Goal: Information Seeking & Learning: Learn about a topic

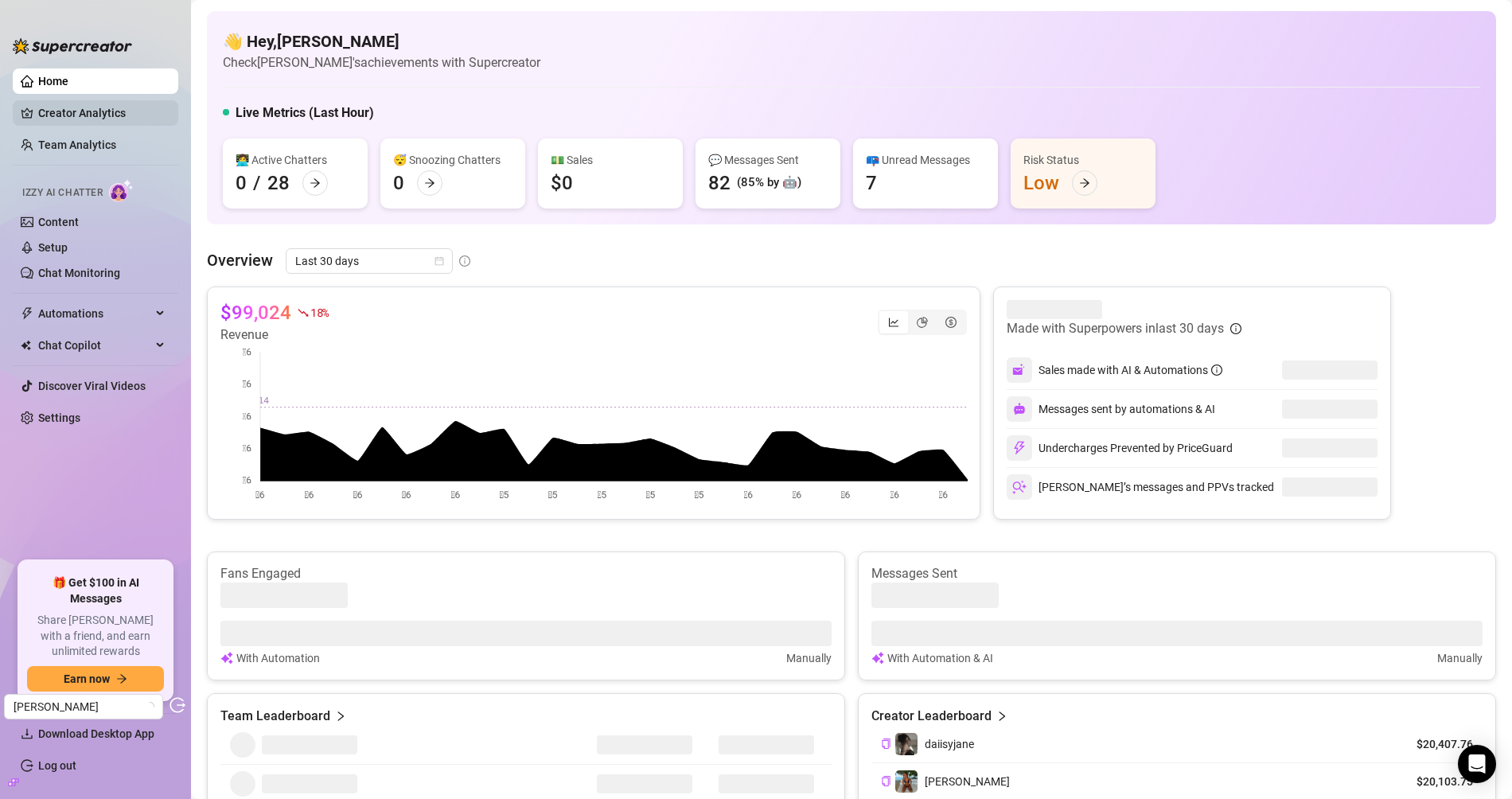
click at [132, 111] on link "Creator Analytics" at bounding box center [102, 113] width 127 height 26
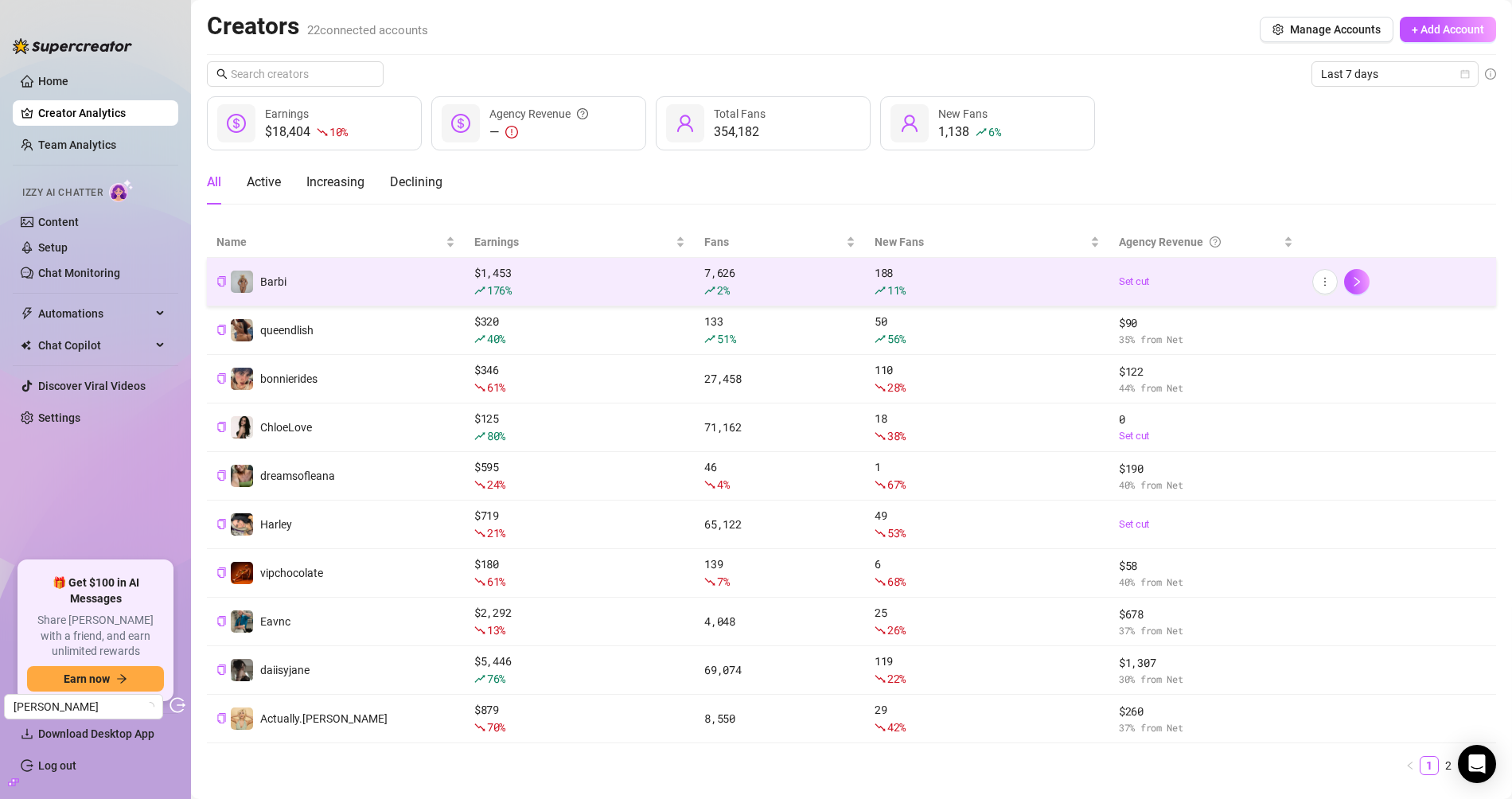
click at [408, 276] on td "Barbi" at bounding box center [335, 281] width 257 height 49
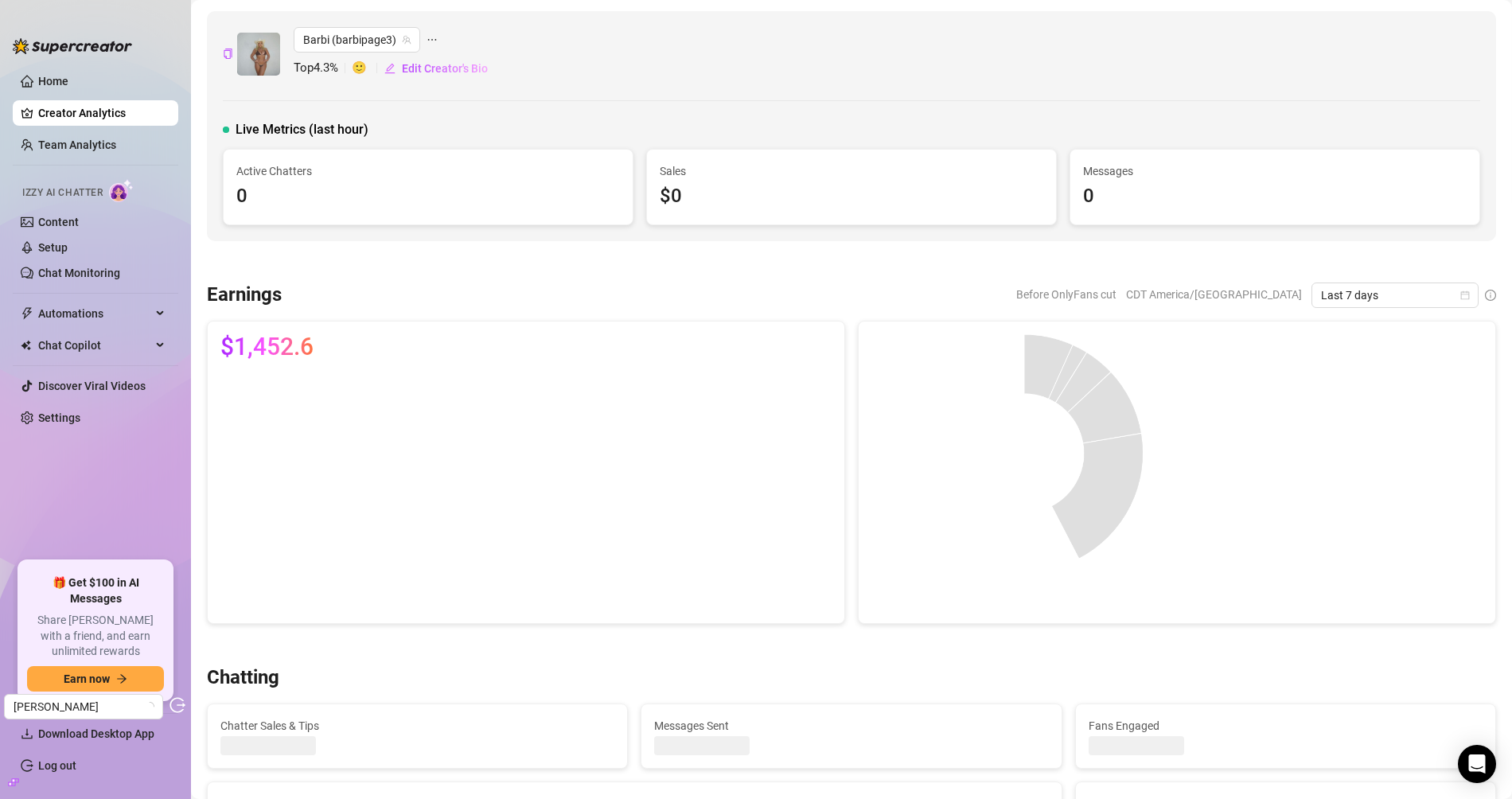
click at [1305, 299] on div "Before OnlyFans cut CDT America/[GEOGRAPHIC_DATA] Last 7 days" at bounding box center [1255, 295] width 480 height 26
click at [1332, 291] on span "Last 7 days" at bounding box center [1394, 295] width 148 height 24
click at [1340, 400] on div "Last 90 days" at bounding box center [1395, 402] width 142 height 17
click at [395, 36] on span "Barbi (barbipage3)" at bounding box center [357, 40] width 108 height 24
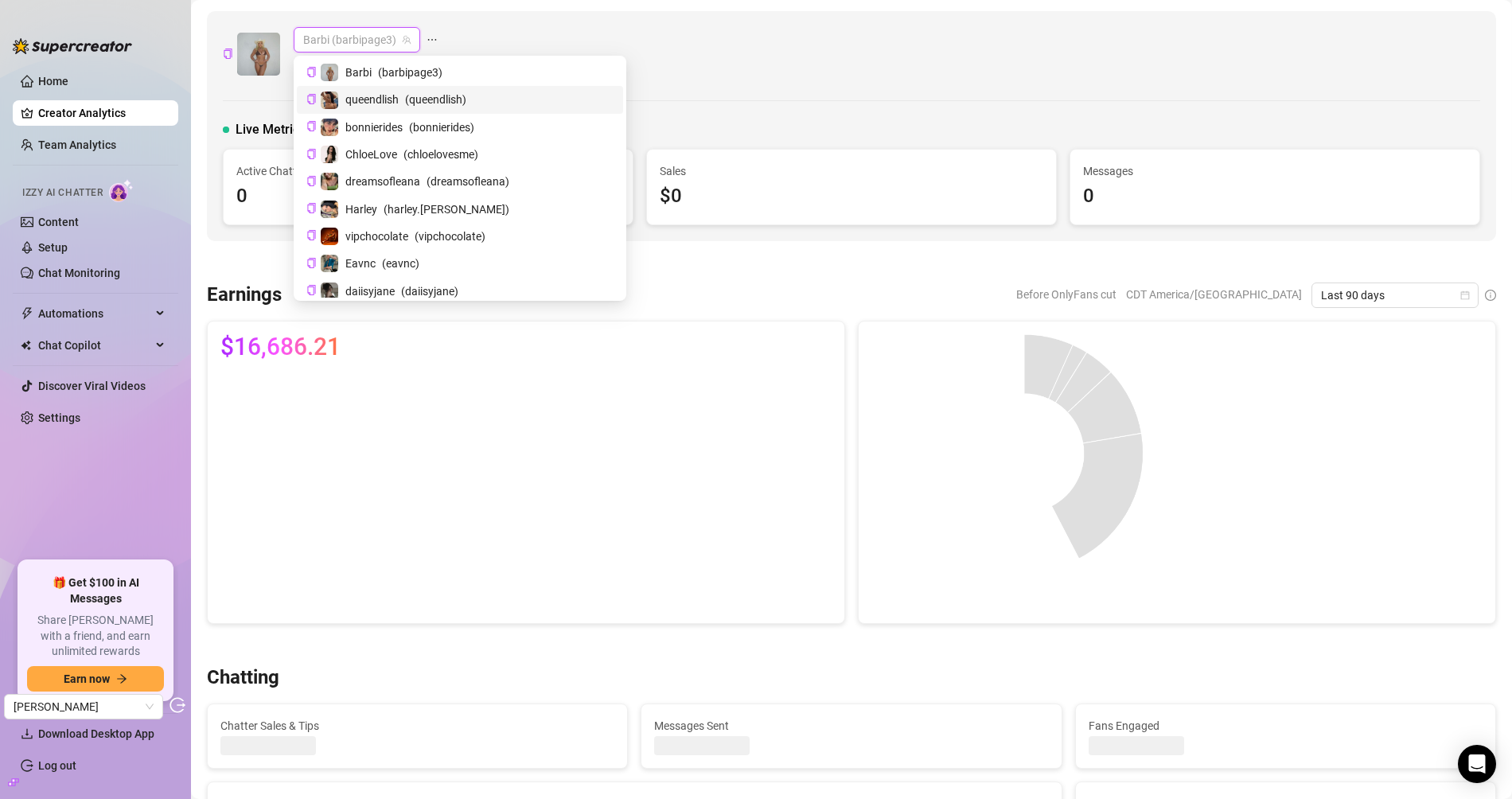
click at [377, 96] on span "queendlish" at bounding box center [372, 99] width 53 height 17
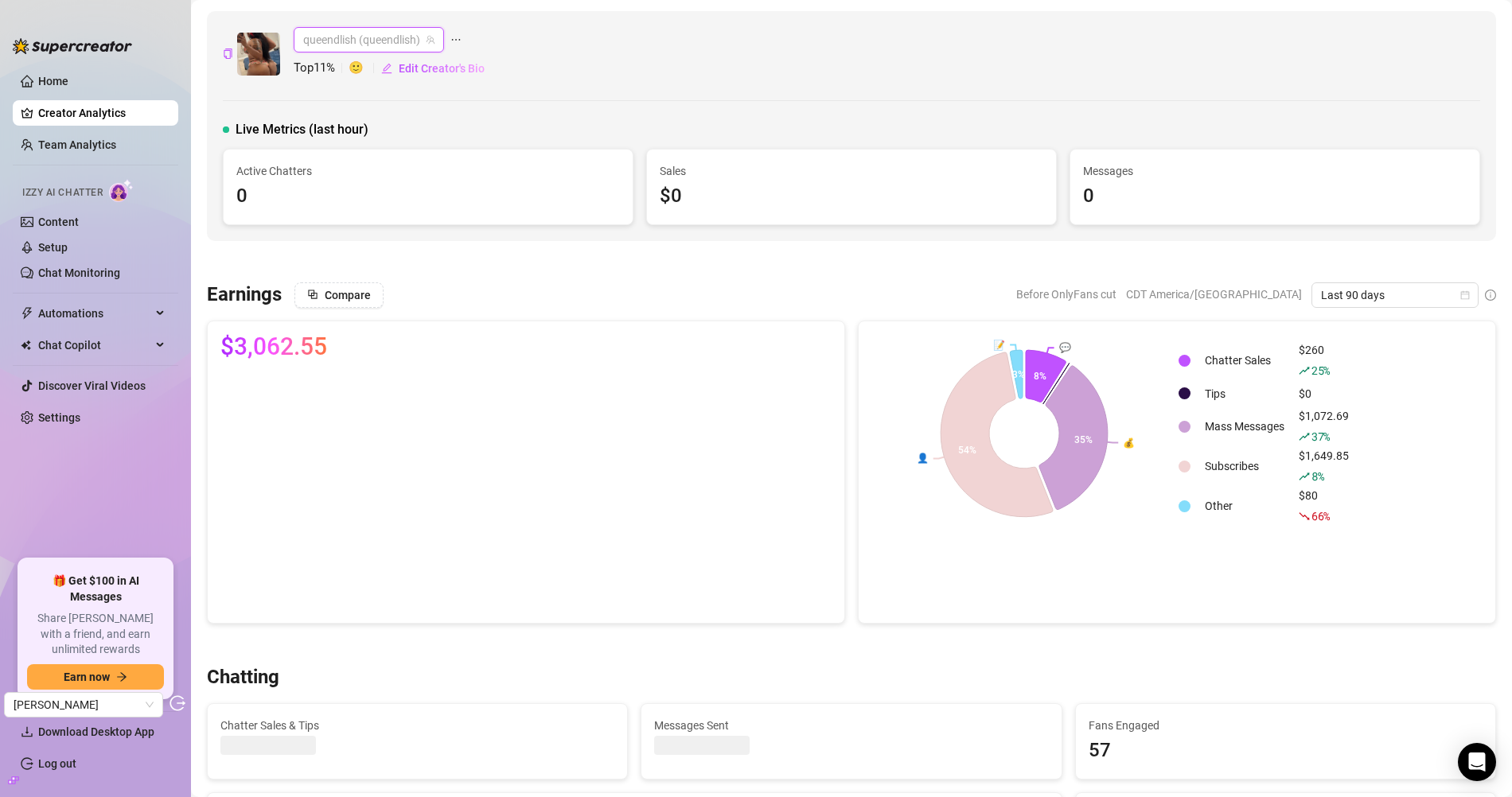
click at [328, 34] on span "queendlish (queendlish)" at bounding box center [369, 40] width 132 height 24
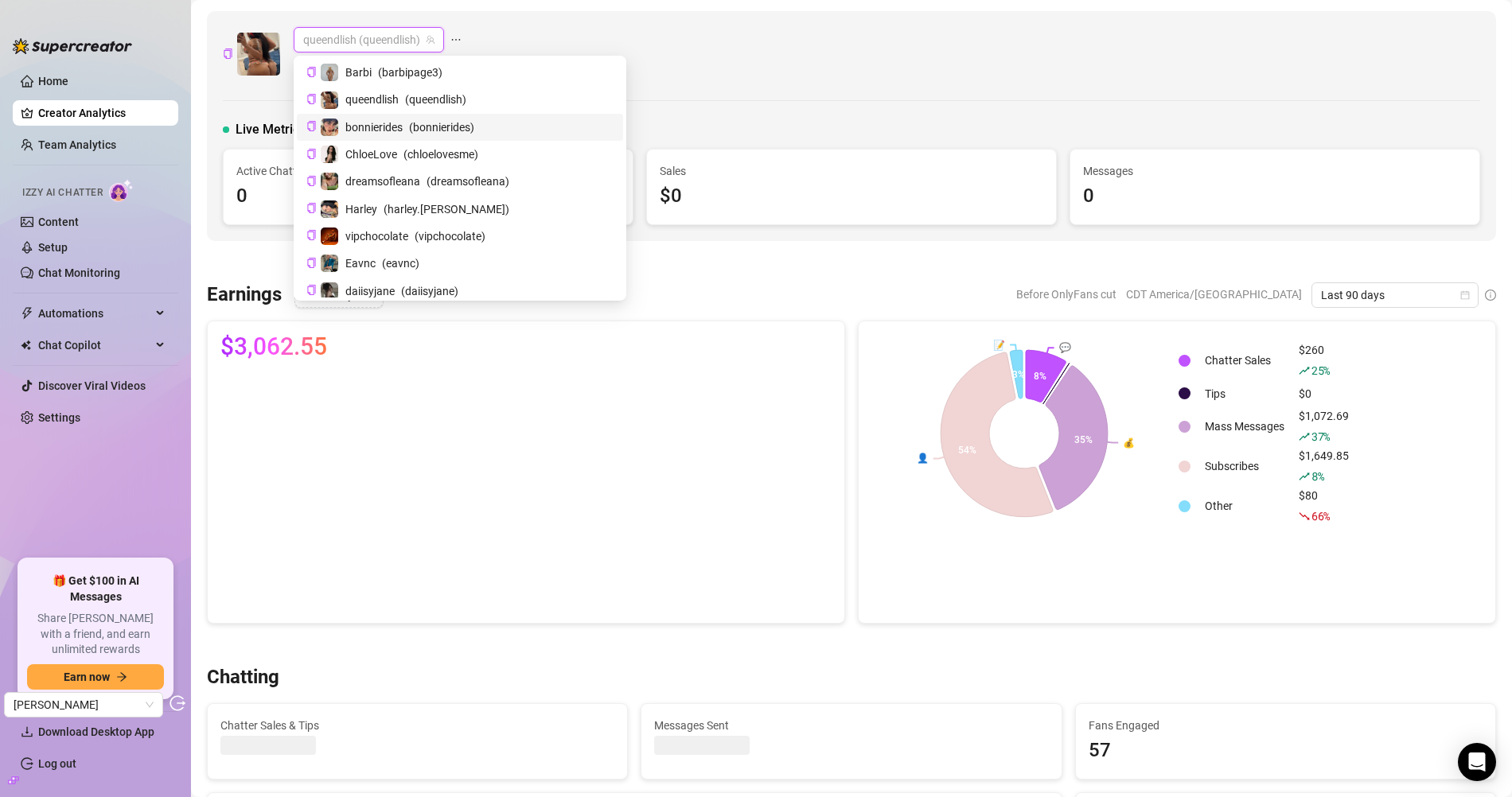
drag, startPoint x: 371, startPoint y: 129, endPoint x: 613, endPoint y: 121, distance: 242.1
click at [371, 129] on span "bonnierides" at bounding box center [374, 127] width 57 height 17
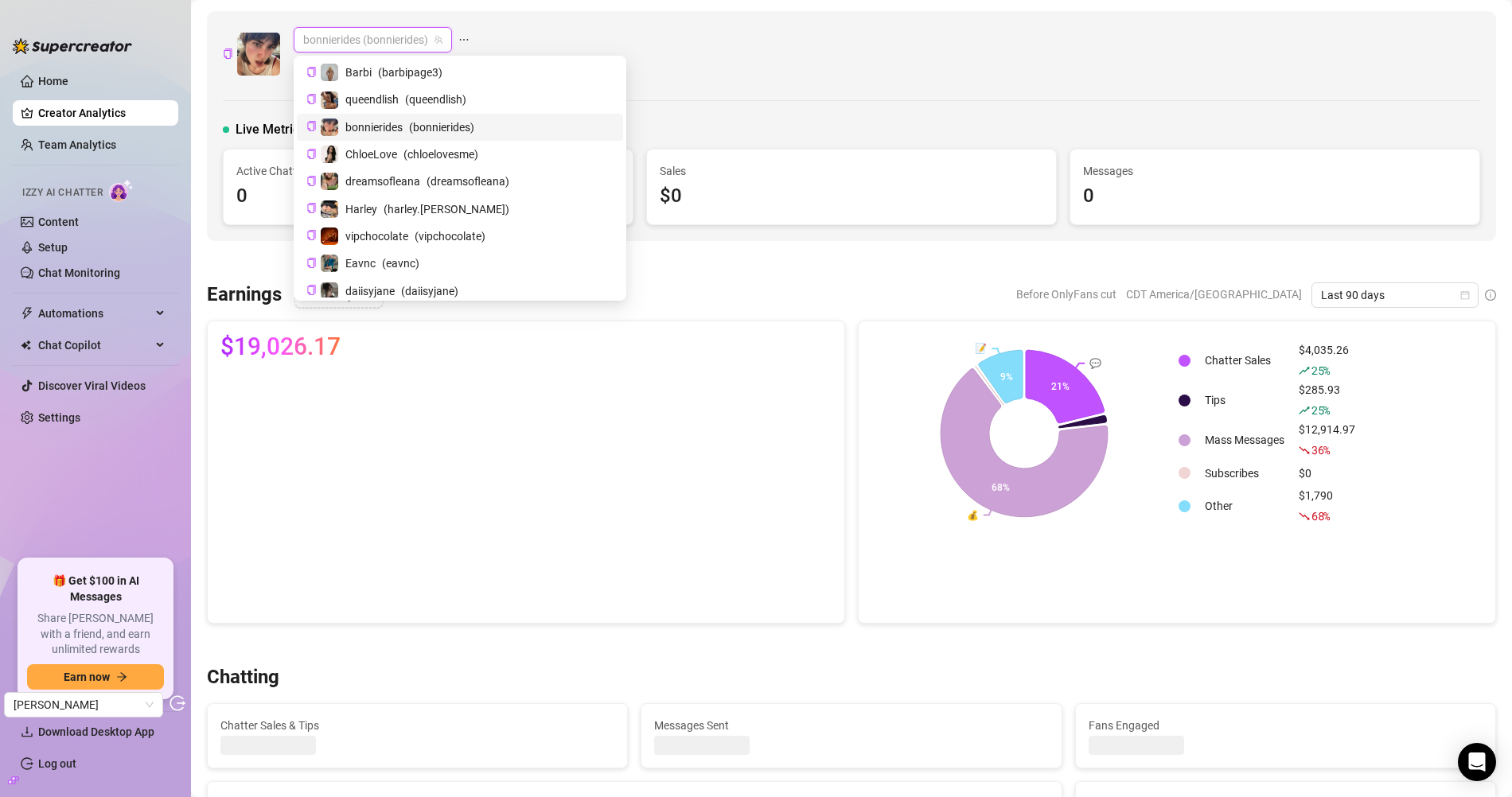
click at [399, 28] on span "bonnierides (bonnierides)" at bounding box center [372, 40] width 139 height 24
click at [376, 159] on span "ChloeLove" at bounding box center [371, 154] width 51 height 17
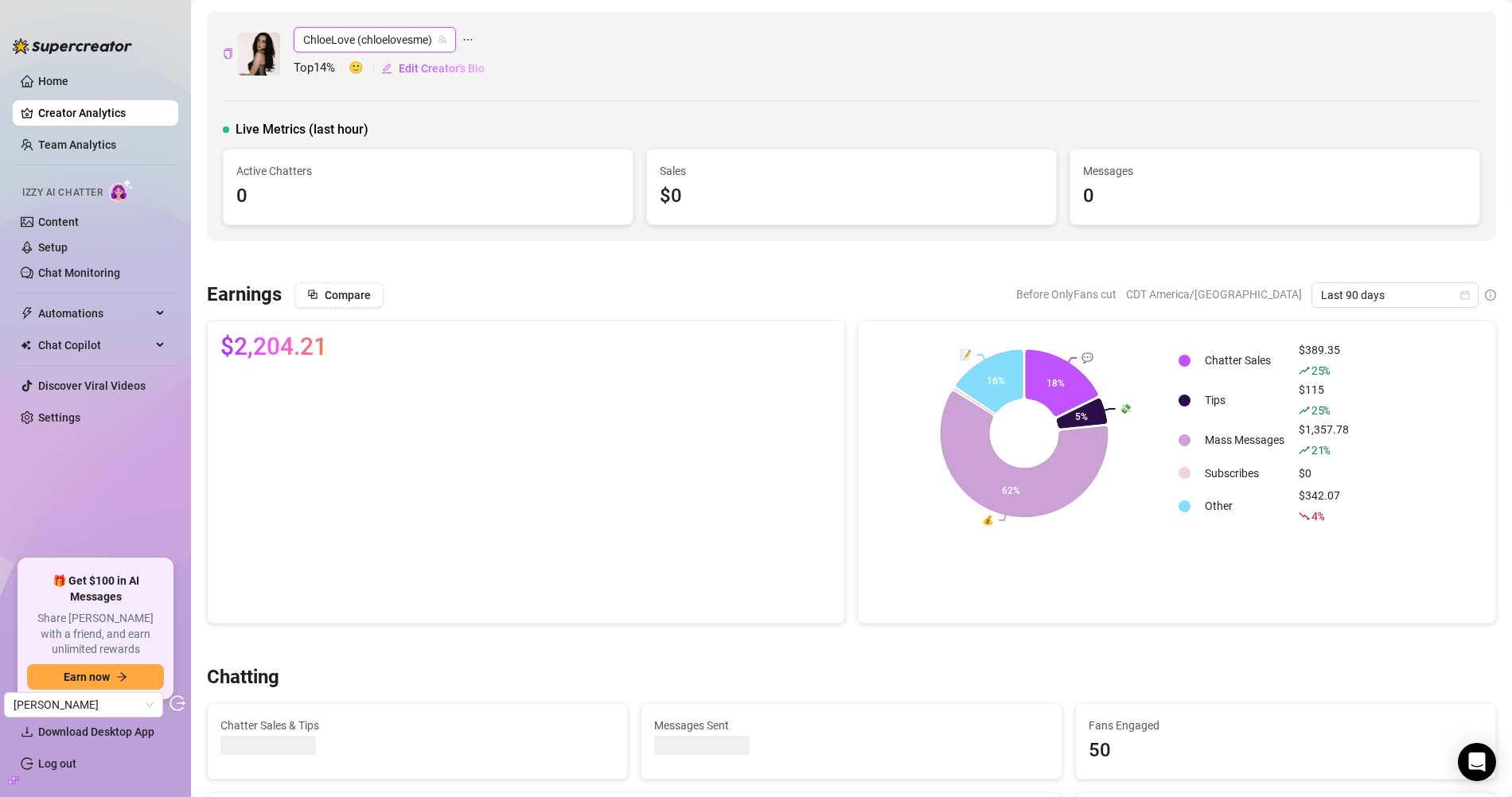
click at [363, 34] on span "ChloeLove (chloelovesme)" at bounding box center [374, 40] width 143 height 24
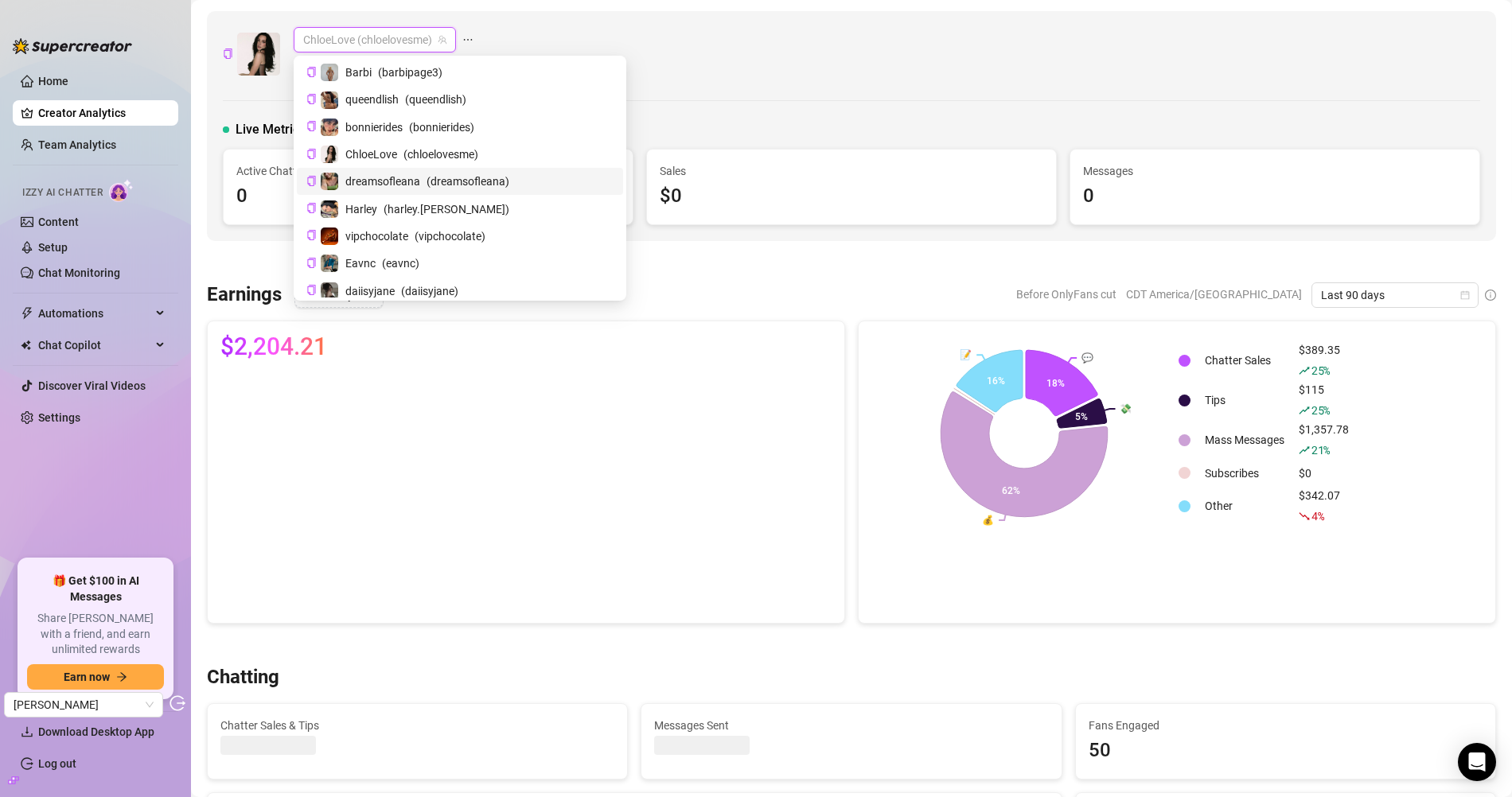
click at [360, 177] on span "dreamsofleana" at bounding box center [382, 181] width 74 height 17
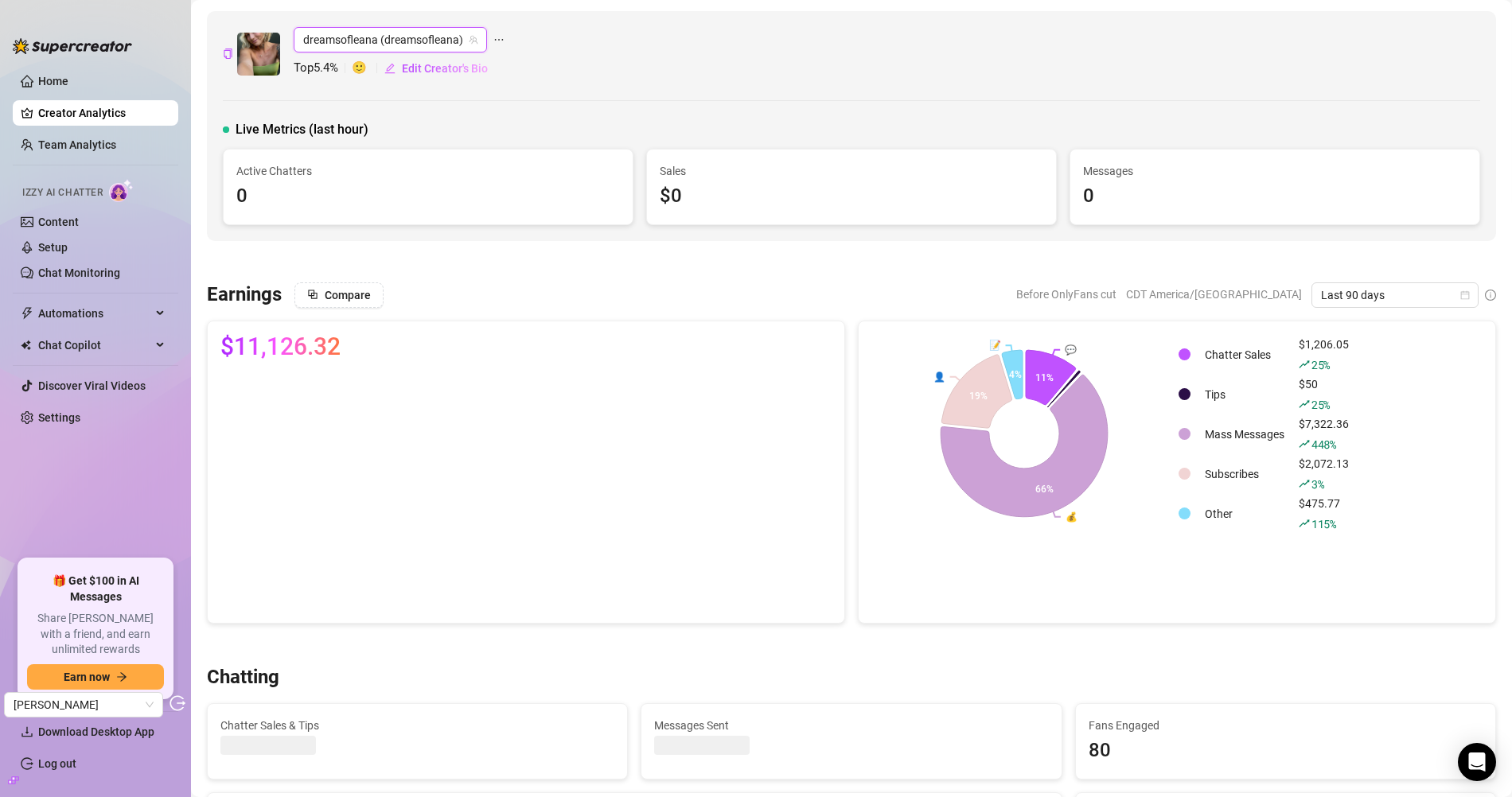
click at [353, 28] on span "dreamsofleana (dreamsofleana)" at bounding box center [390, 40] width 174 height 24
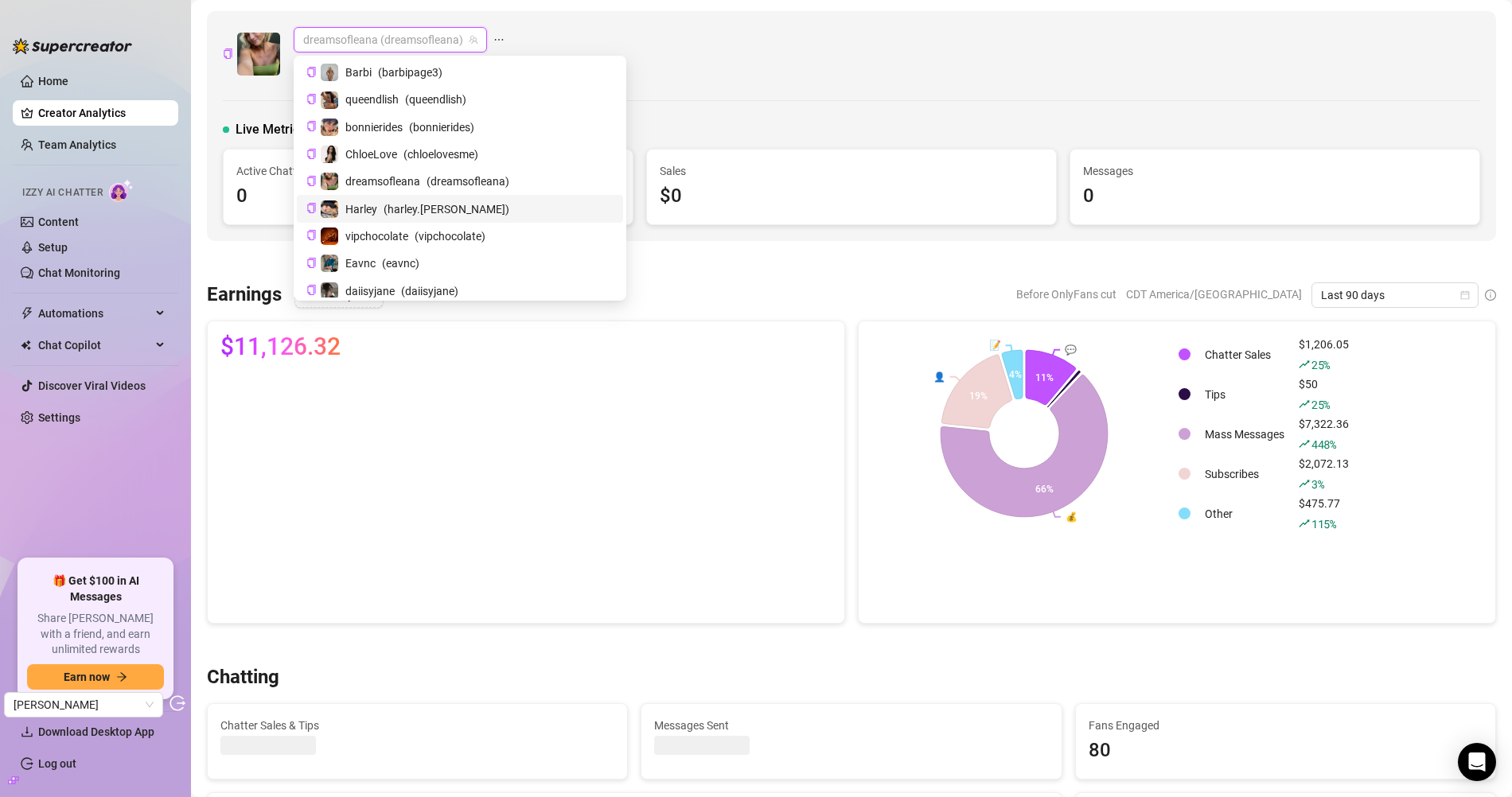
click at [373, 203] on span "Harley" at bounding box center [361, 209] width 32 height 17
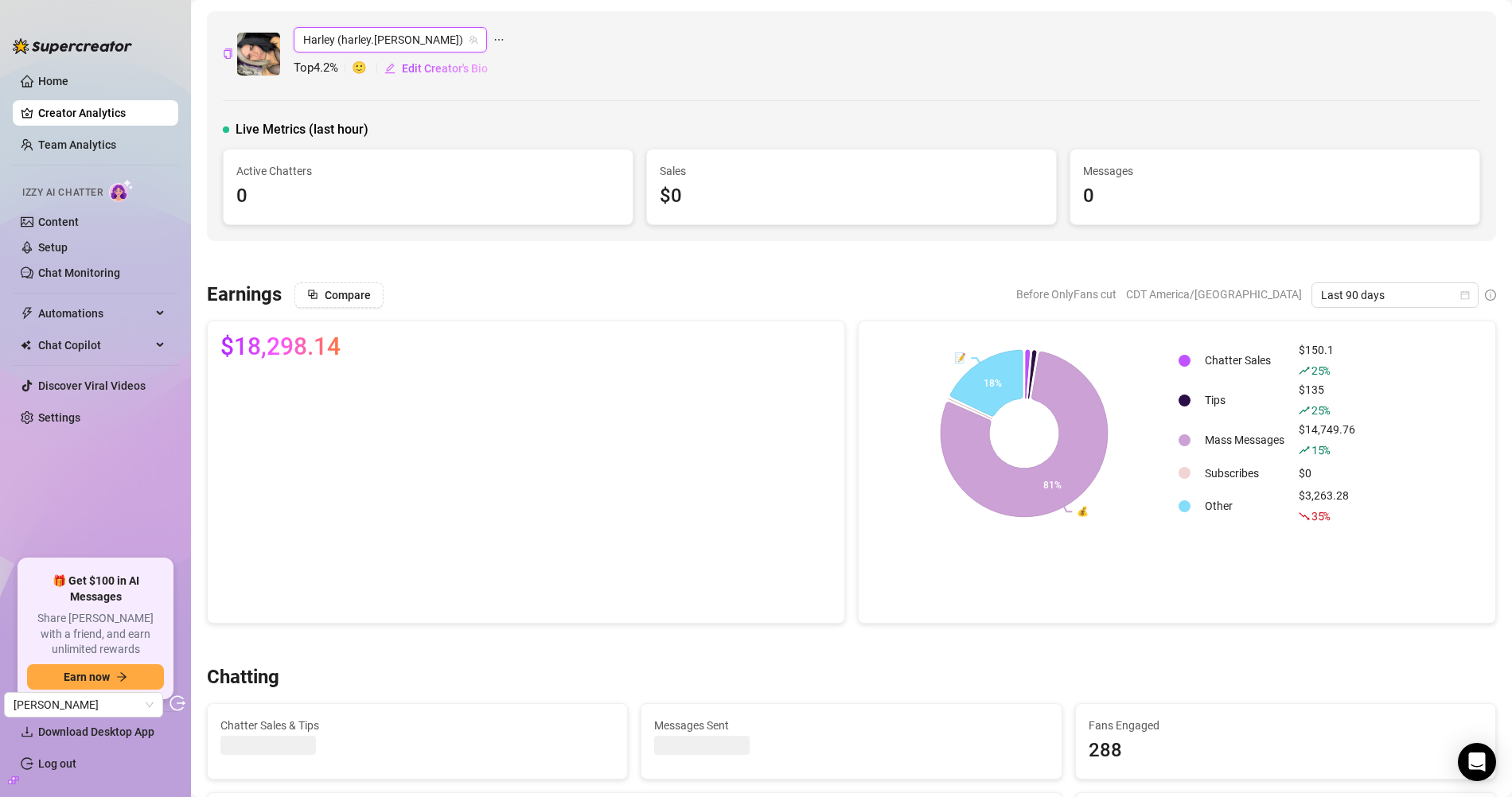
click at [373, 24] on div "Harley (harley.[PERSON_NAME] (harley.[PERSON_NAME]) Top 4.2 % 🙂 Edit Creator's …" at bounding box center [851, 126] width 1289 height 230
click at [371, 37] on span "Harley (harley.[PERSON_NAME])" at bounding box center [390, 40] width 174 height 24
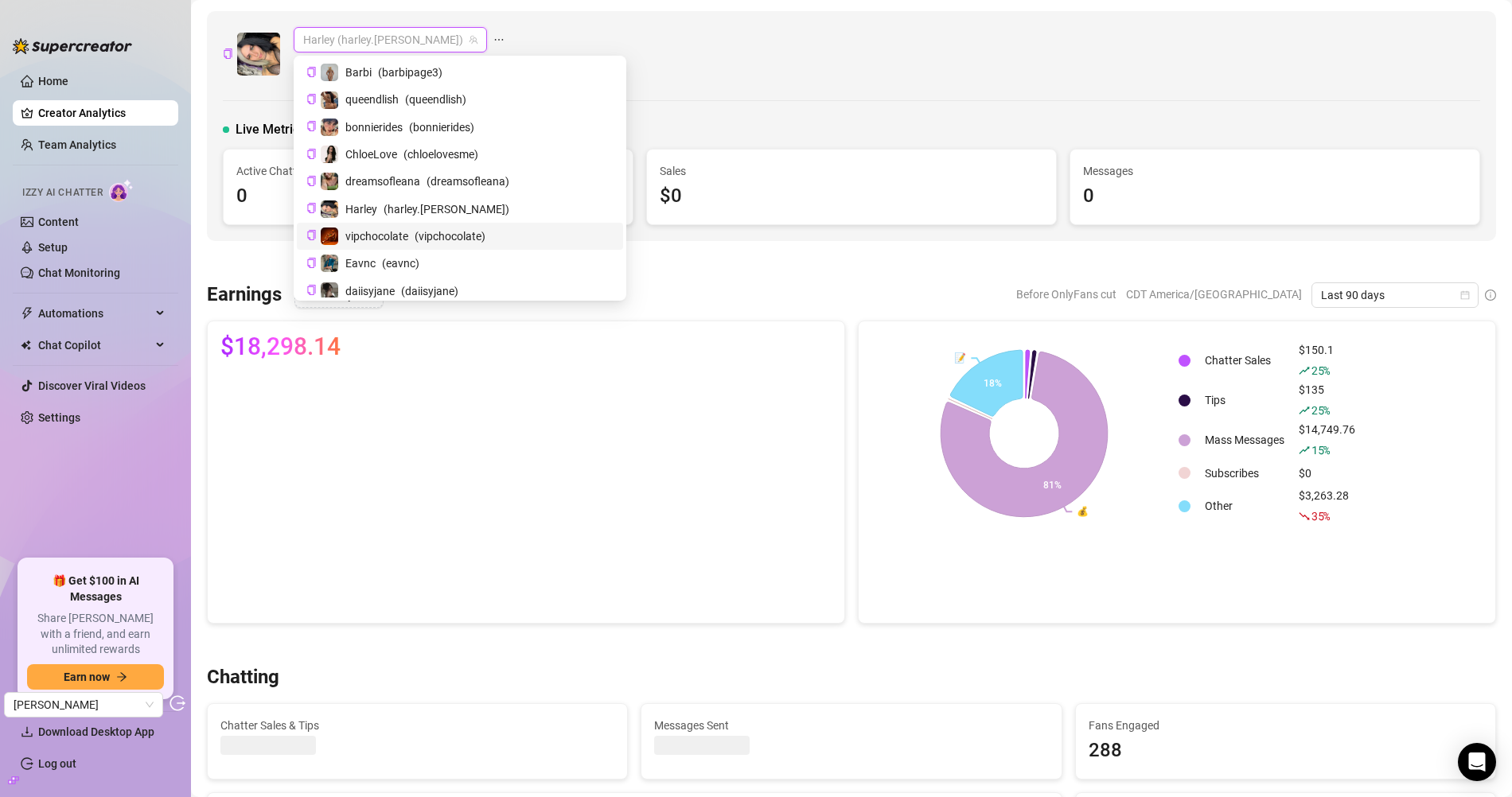
click at [383, 236] on span "vipchocolate" at bounding box center [377, 236] width 63 height 17
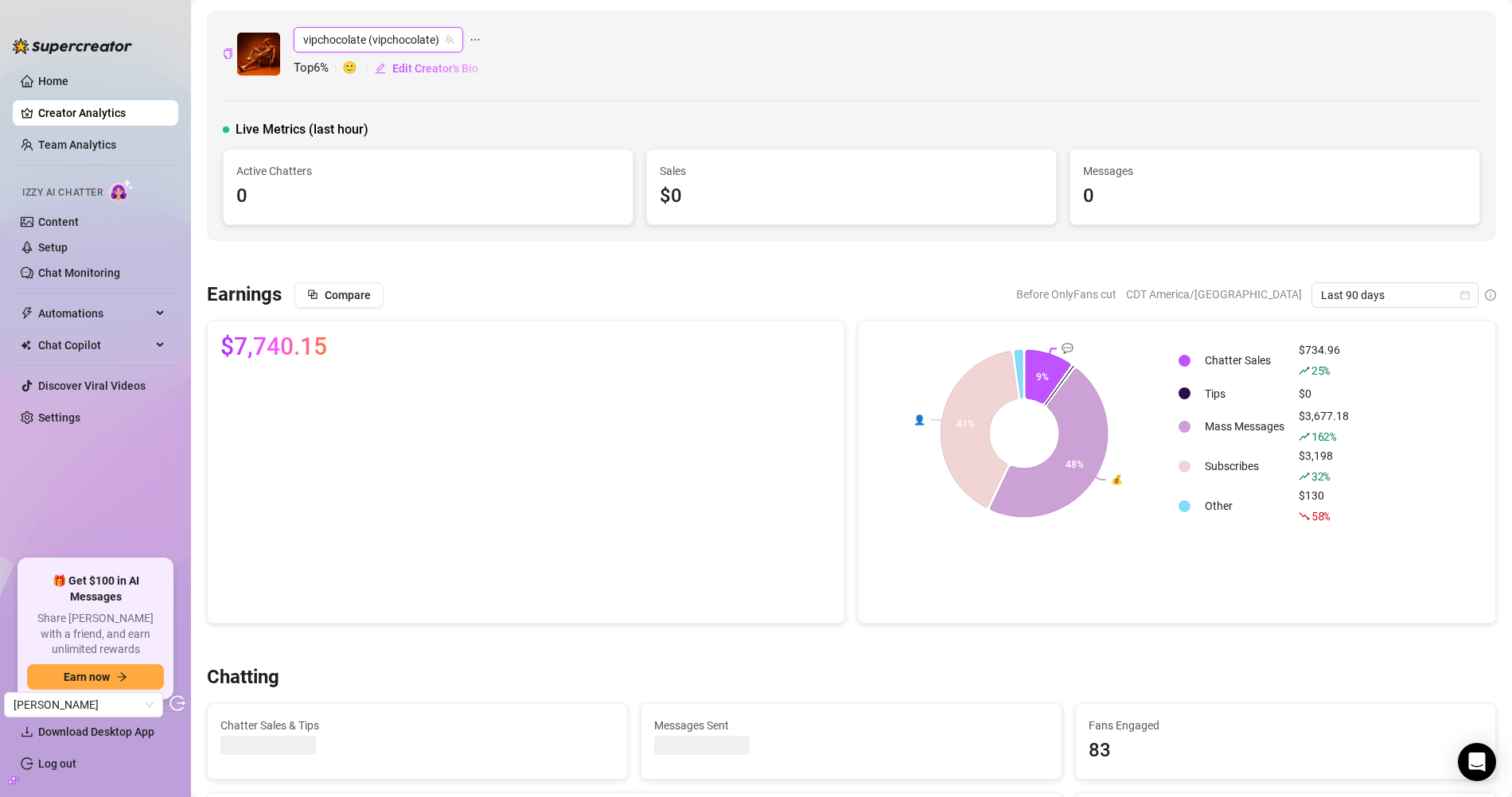
click at [369, 35] on span "vipchocolate (vipchocolate)" at bounding box center [378, 40] width 151 height 24
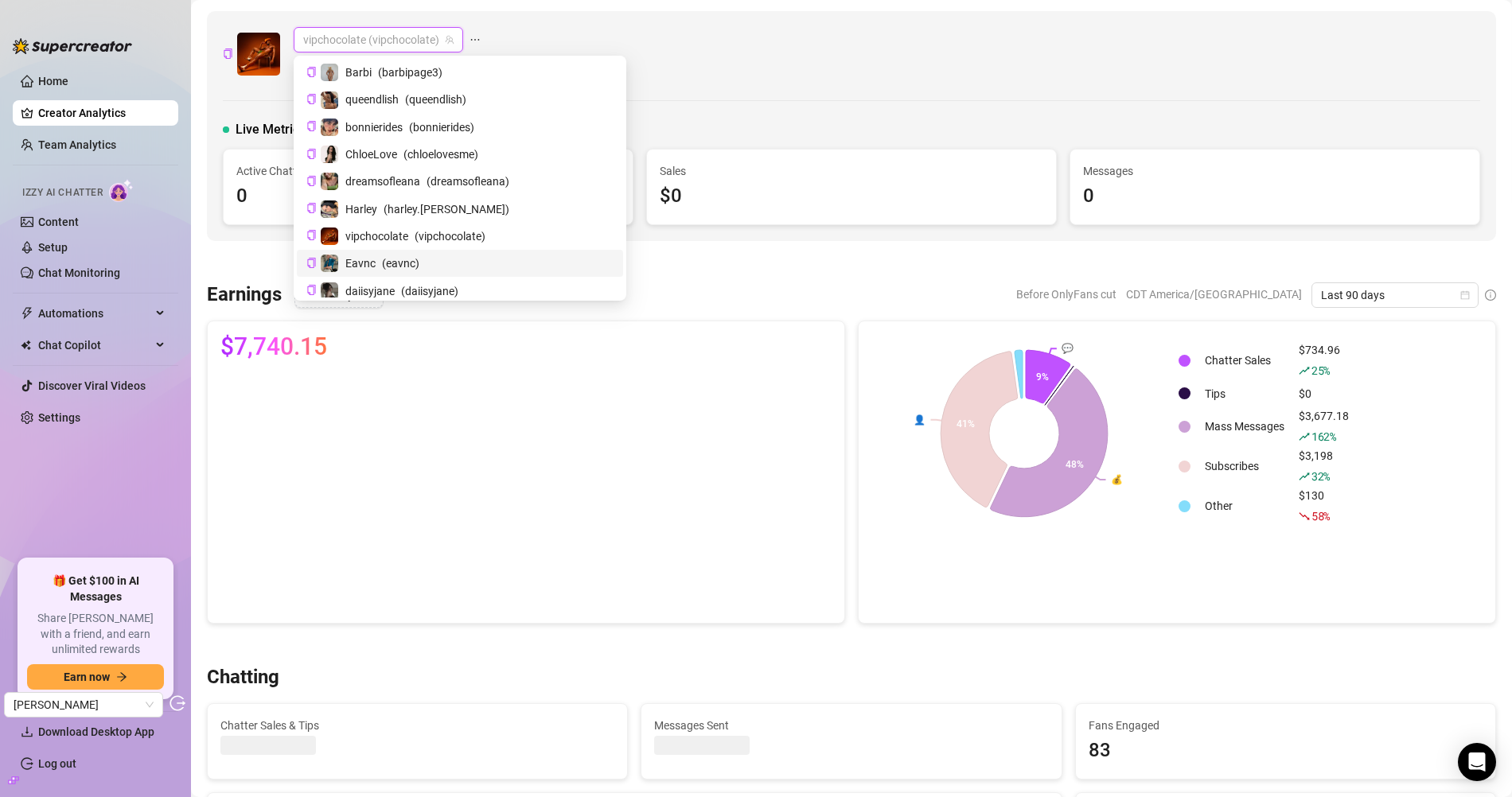
click at [381, 258] on div "Eavnc ( eavnc )" at bounding box center [459, 263] width 307 height 19
